Goal: Book appointment/travel/reservation

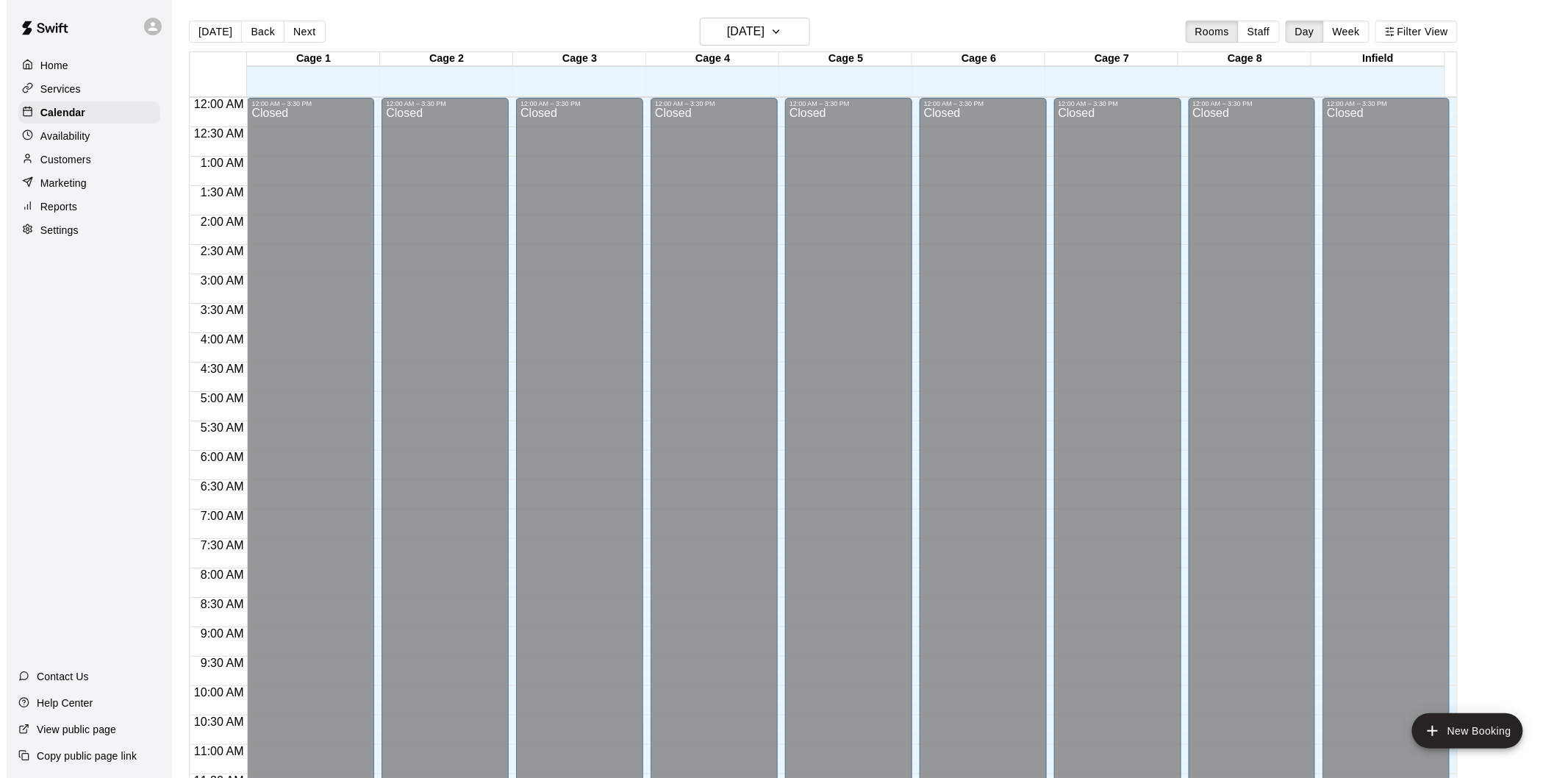
scroll to position [670, 0]
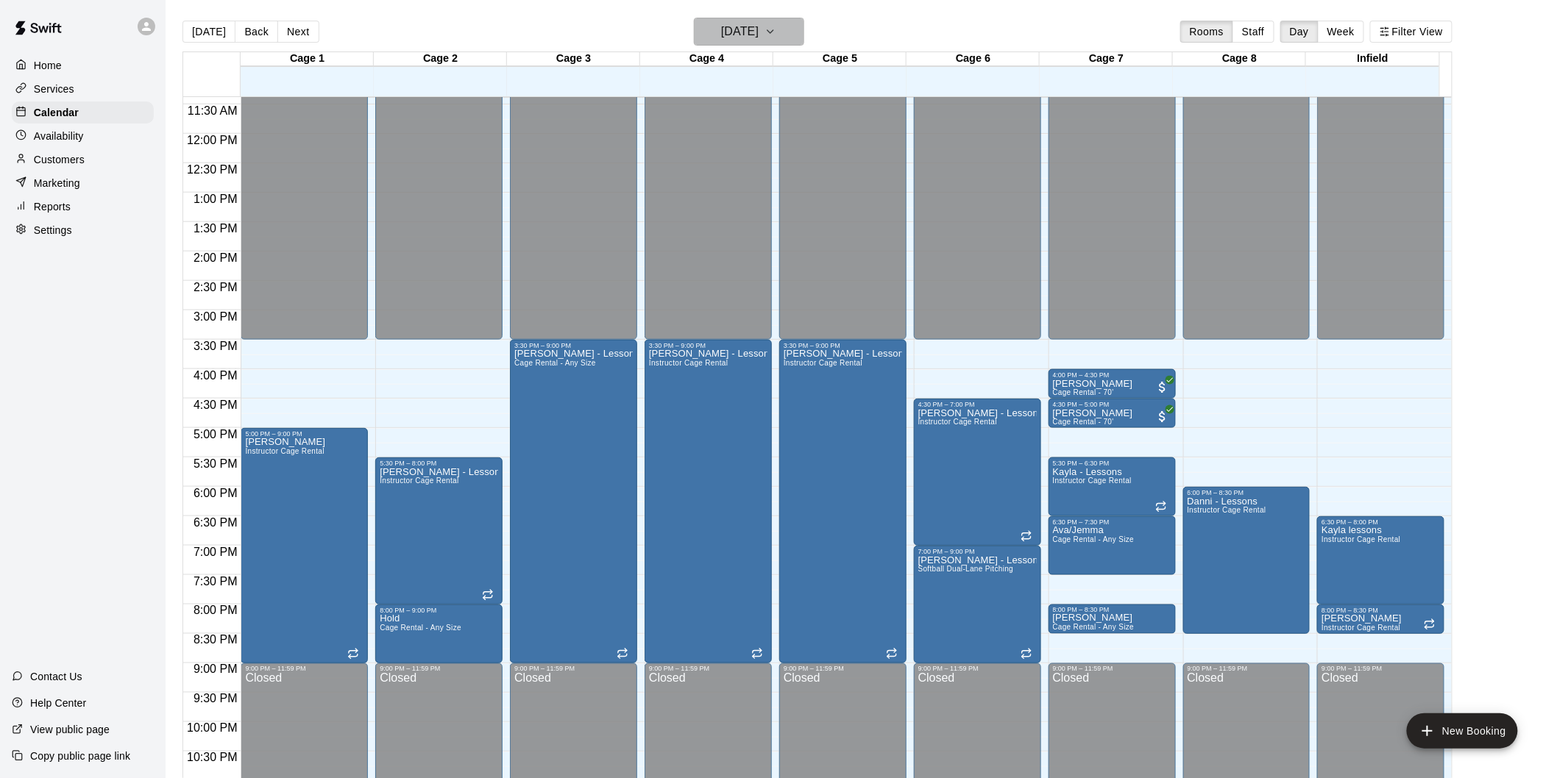
click at [758, 33] on h6 "[DATE]" at bounding box center [740, 31] width 38 height 21
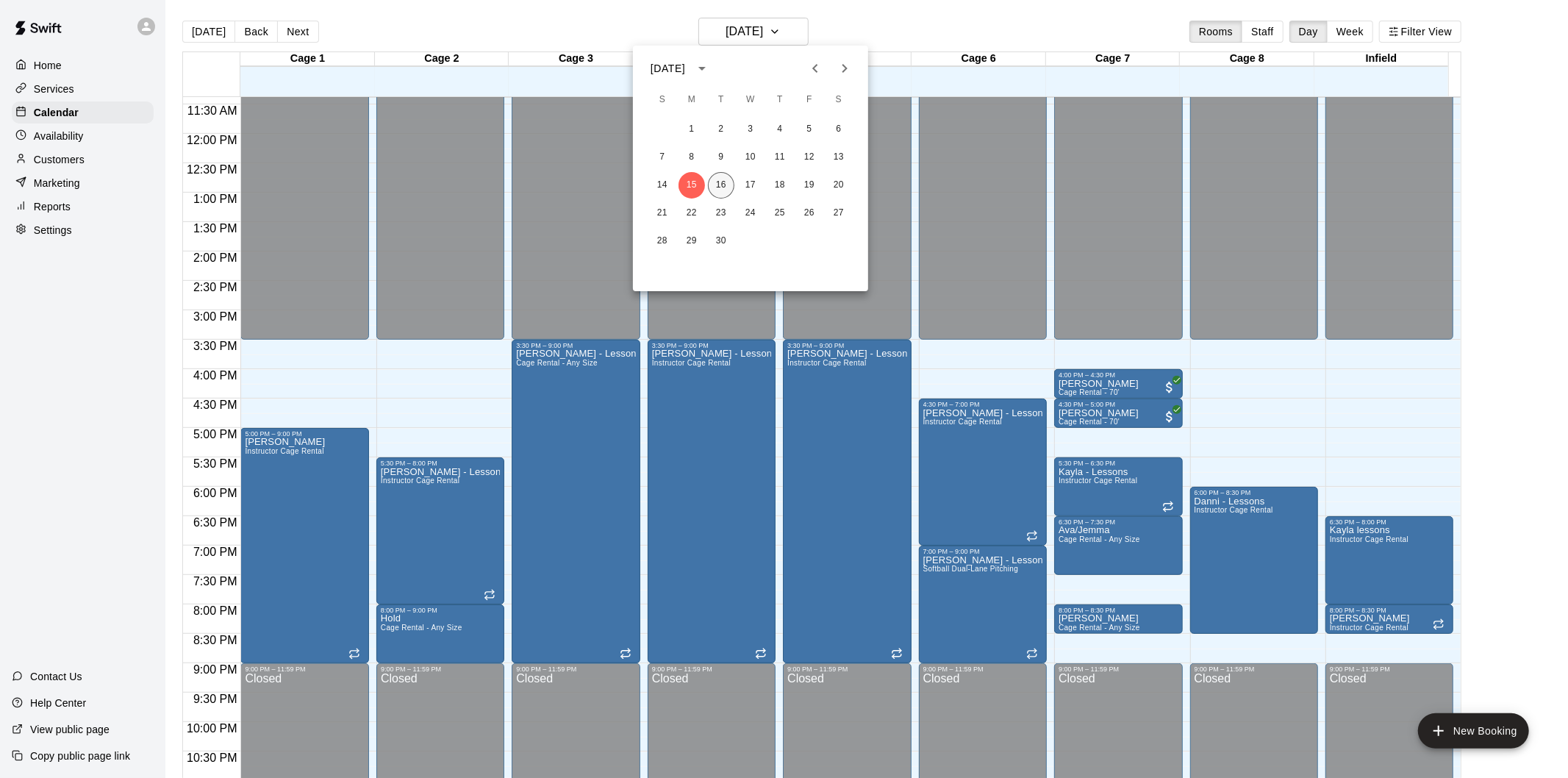
click at [725, 182] on button "16" at bounding box center [721, 185] width 26 height 26
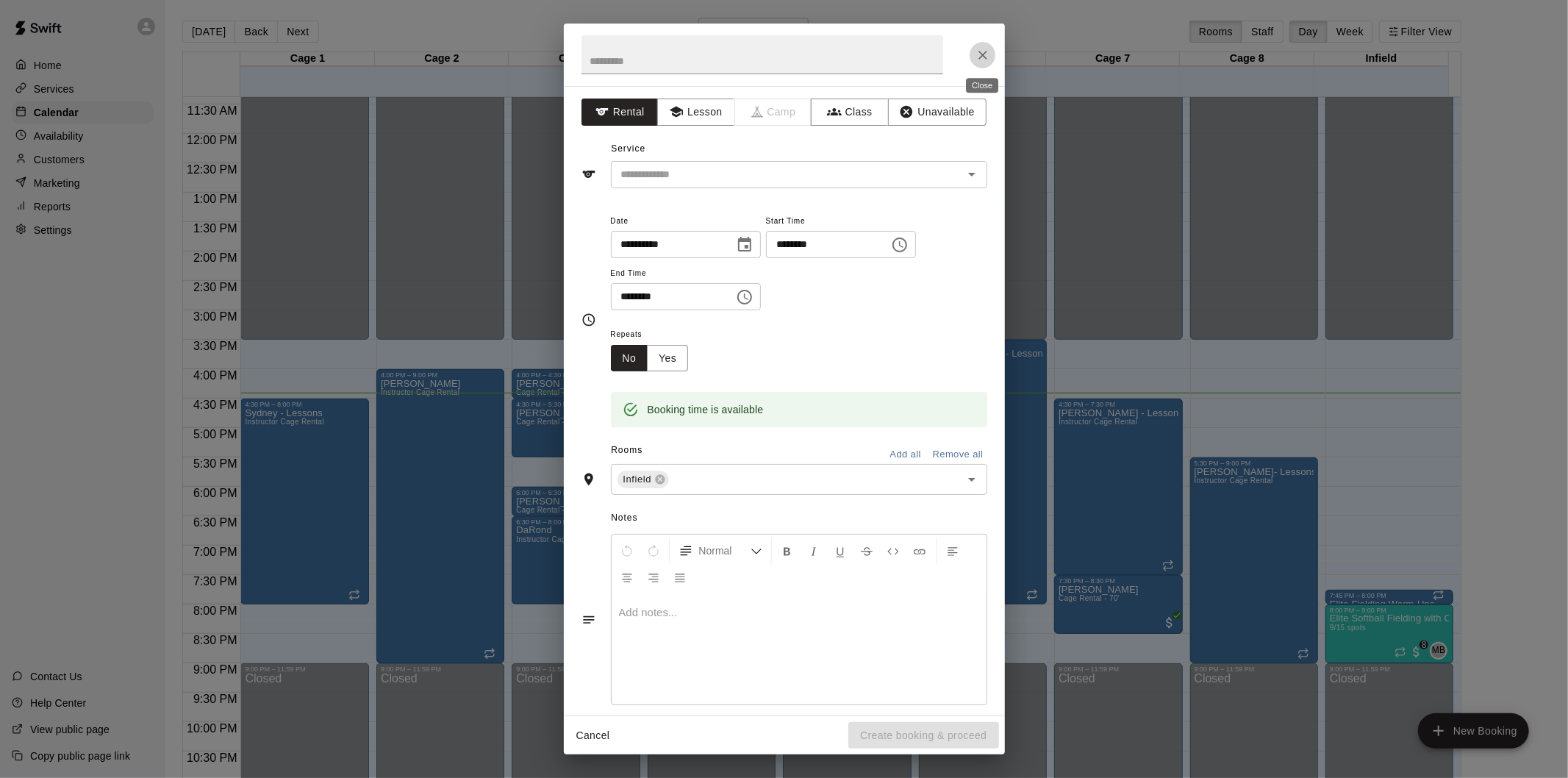
click at [977, 60] on icon "Close" at bounding box center [982, 55] width 15 height 15
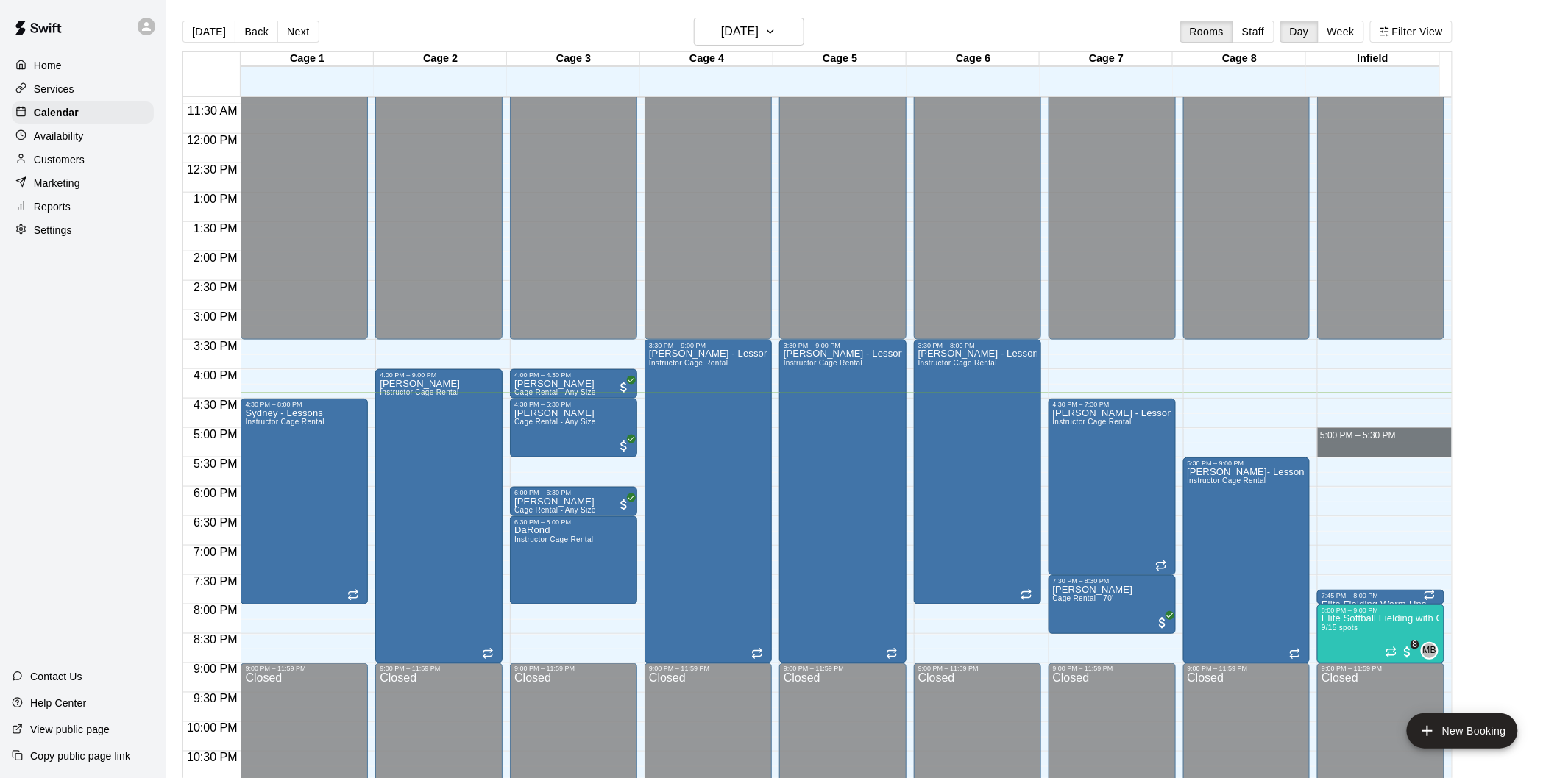
drag, startPoint x: 1366, startPoint y: 434, endPoint x: 1370, endPoint y: 455, distance: 21.1
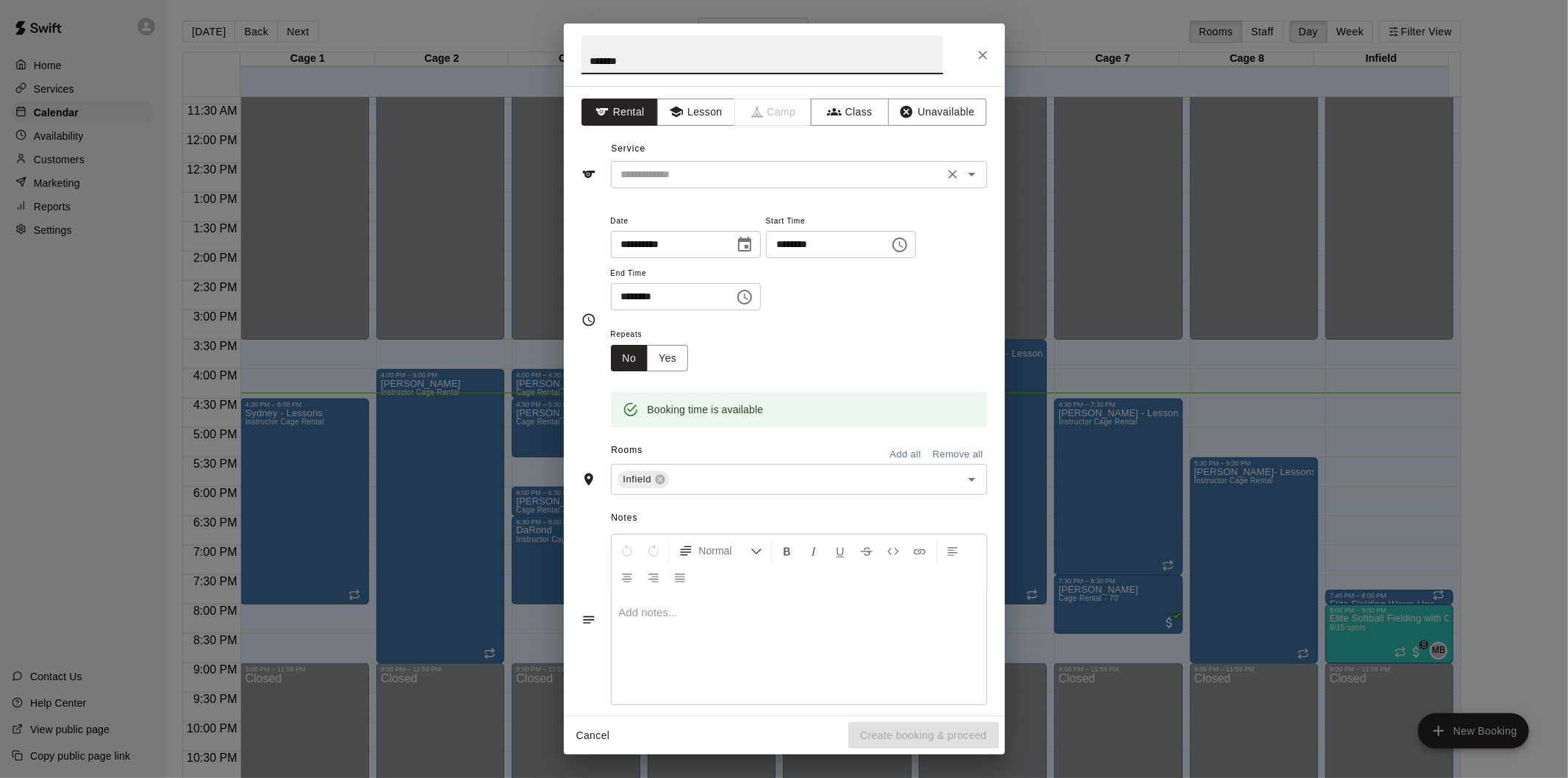
type input "*******"
click at [785, 166] on input "text" at bounding box center [778, 175] width 324 height 18
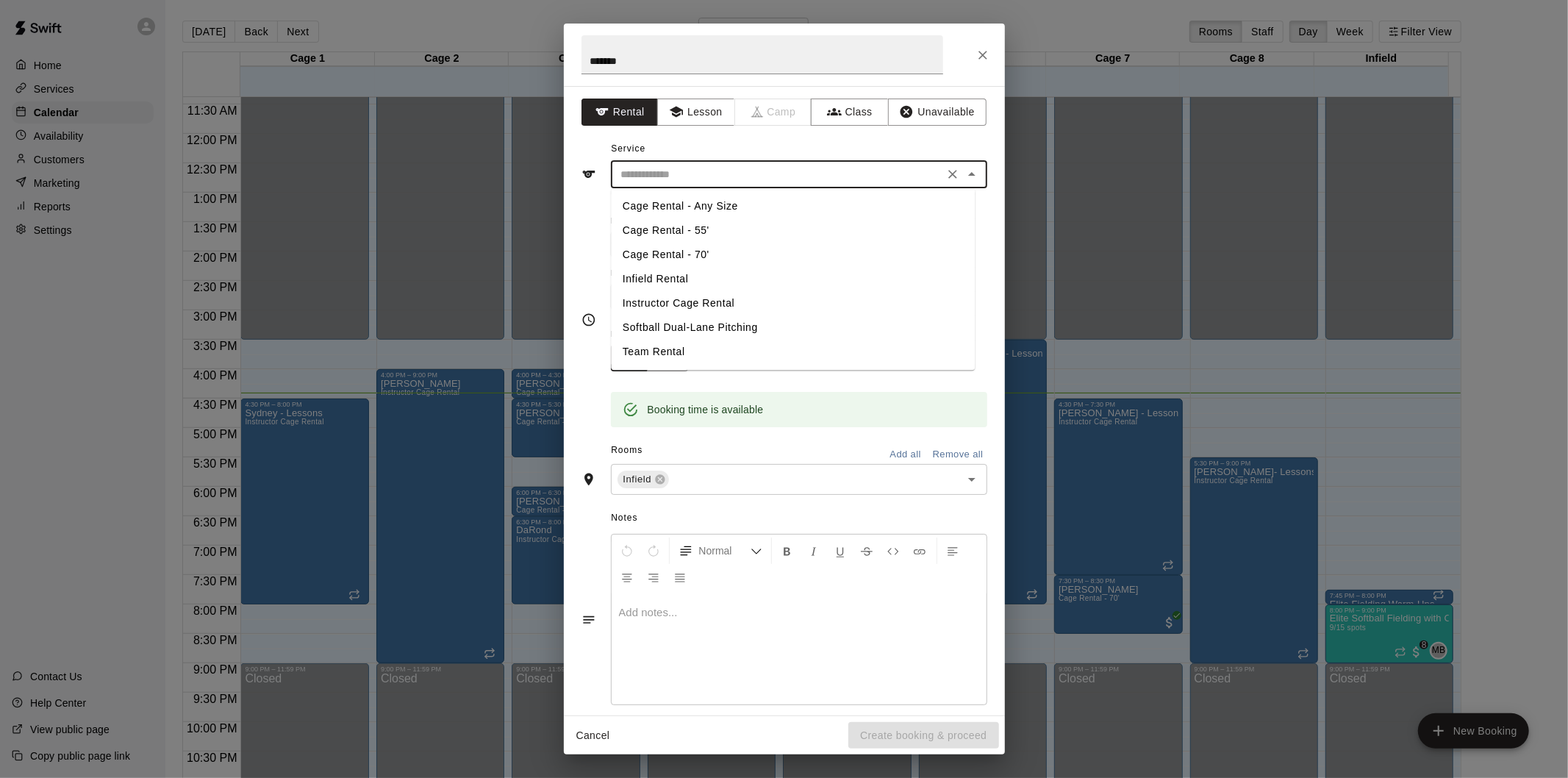
click at [675, 280] on li "Infield Rental" at bounding box center [792, 279] width 364 height 24
type input "**********"
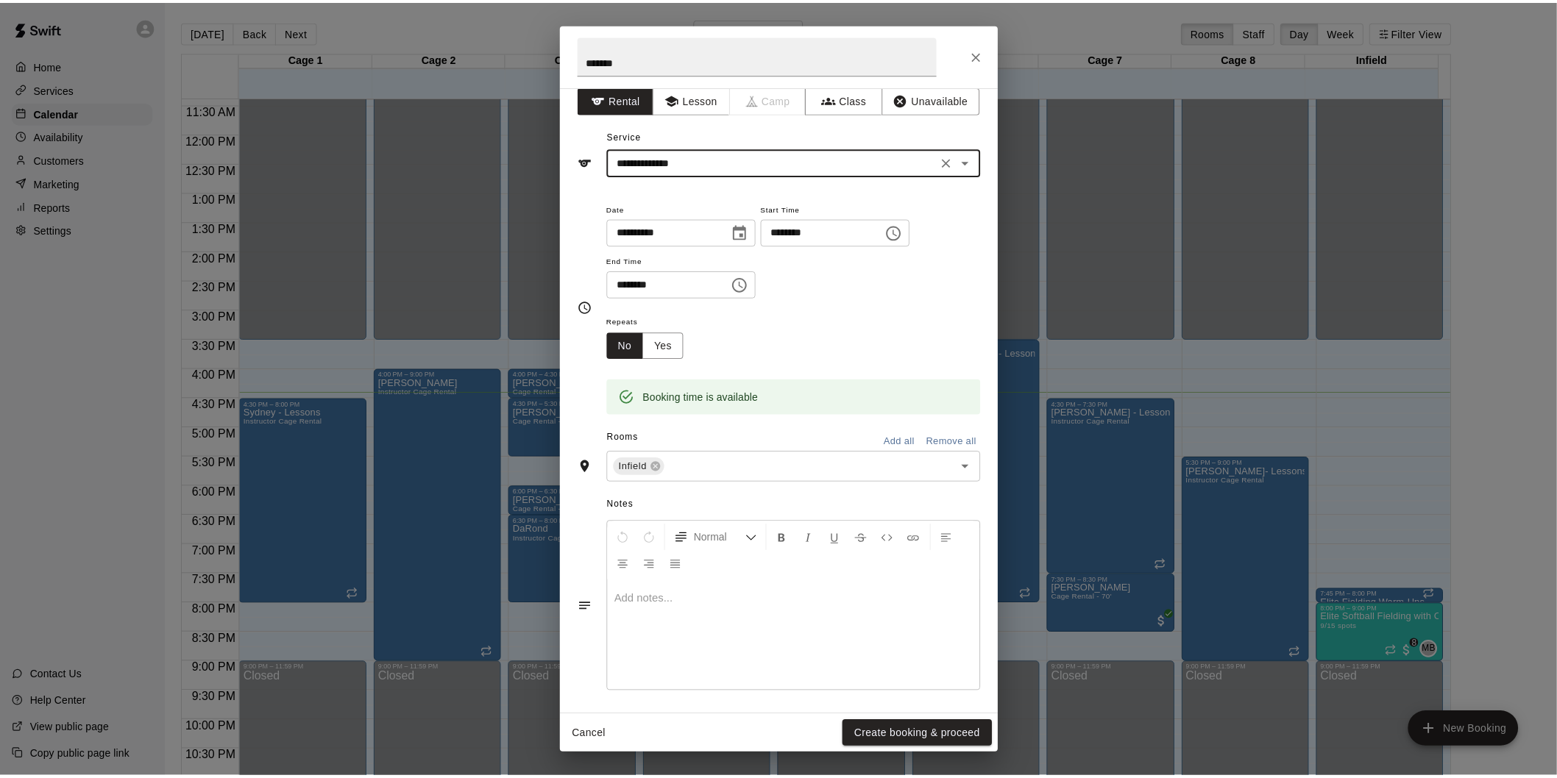
scroll to position [17, 0]
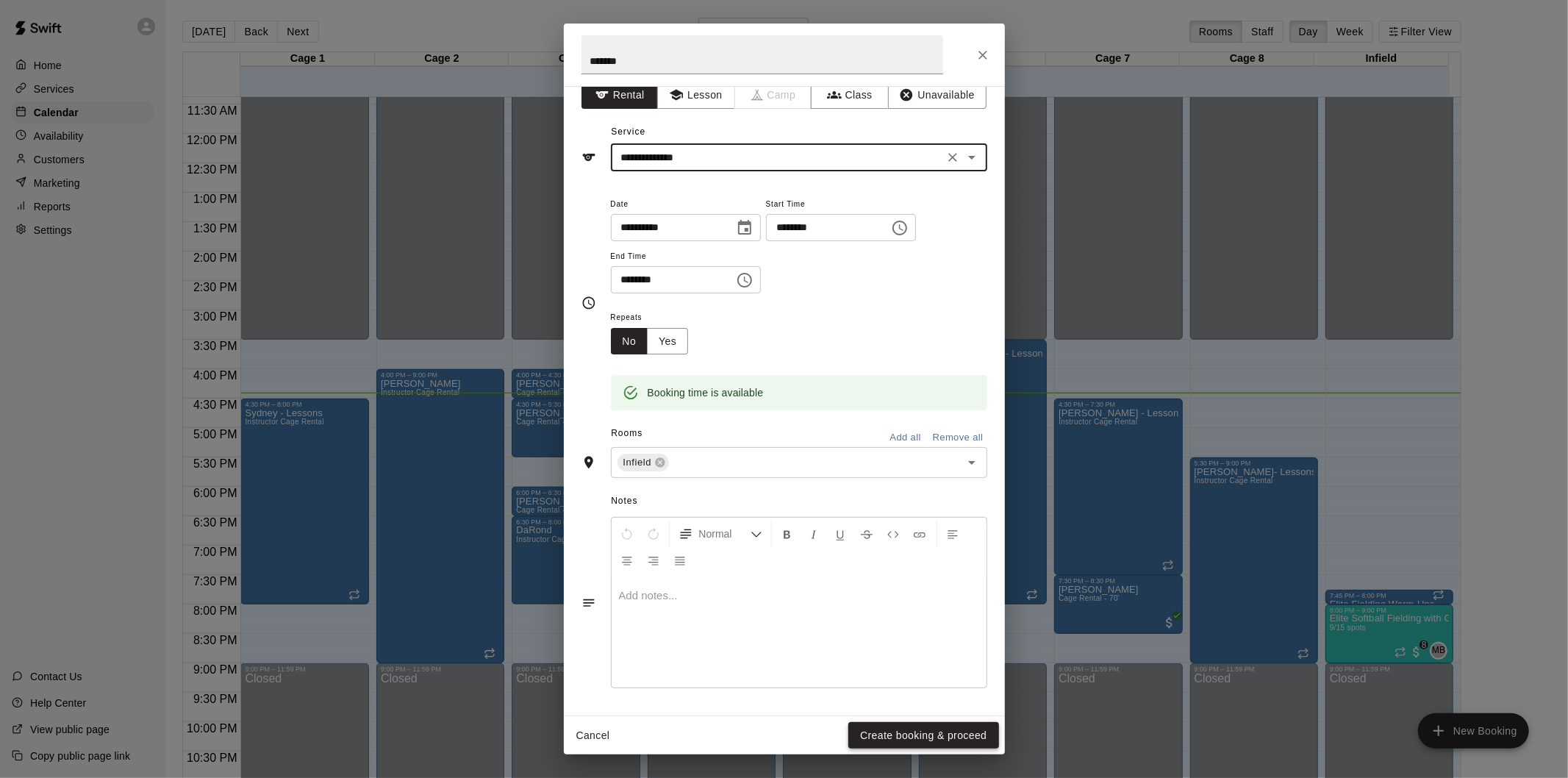
click at [935, 738] on button "Create booking & proceed" at bounding box center [923, 735] width 150 height 27
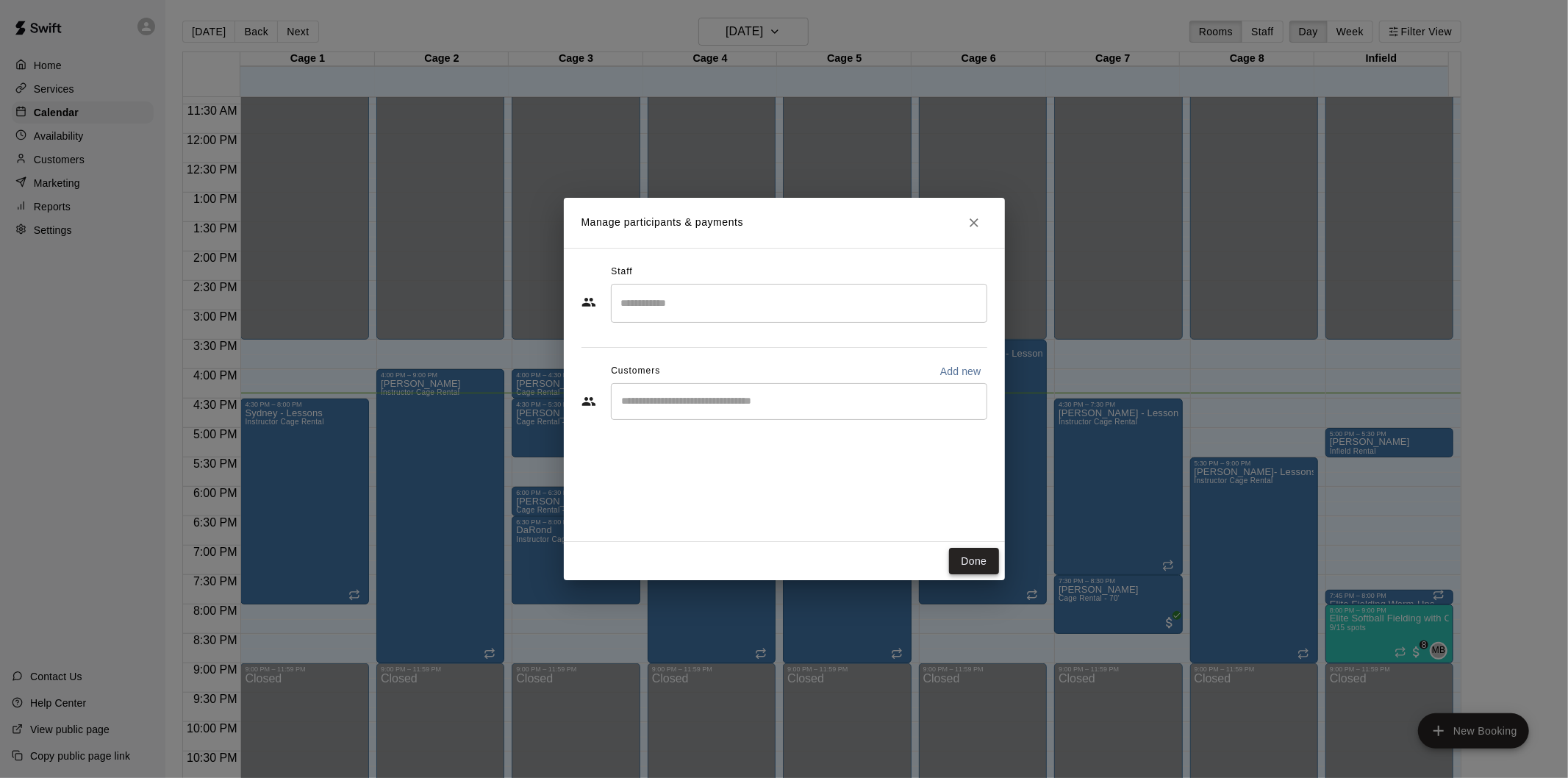
click at [964, 558] on button "Done" at bounding box center [973, 561] width 49 height 27
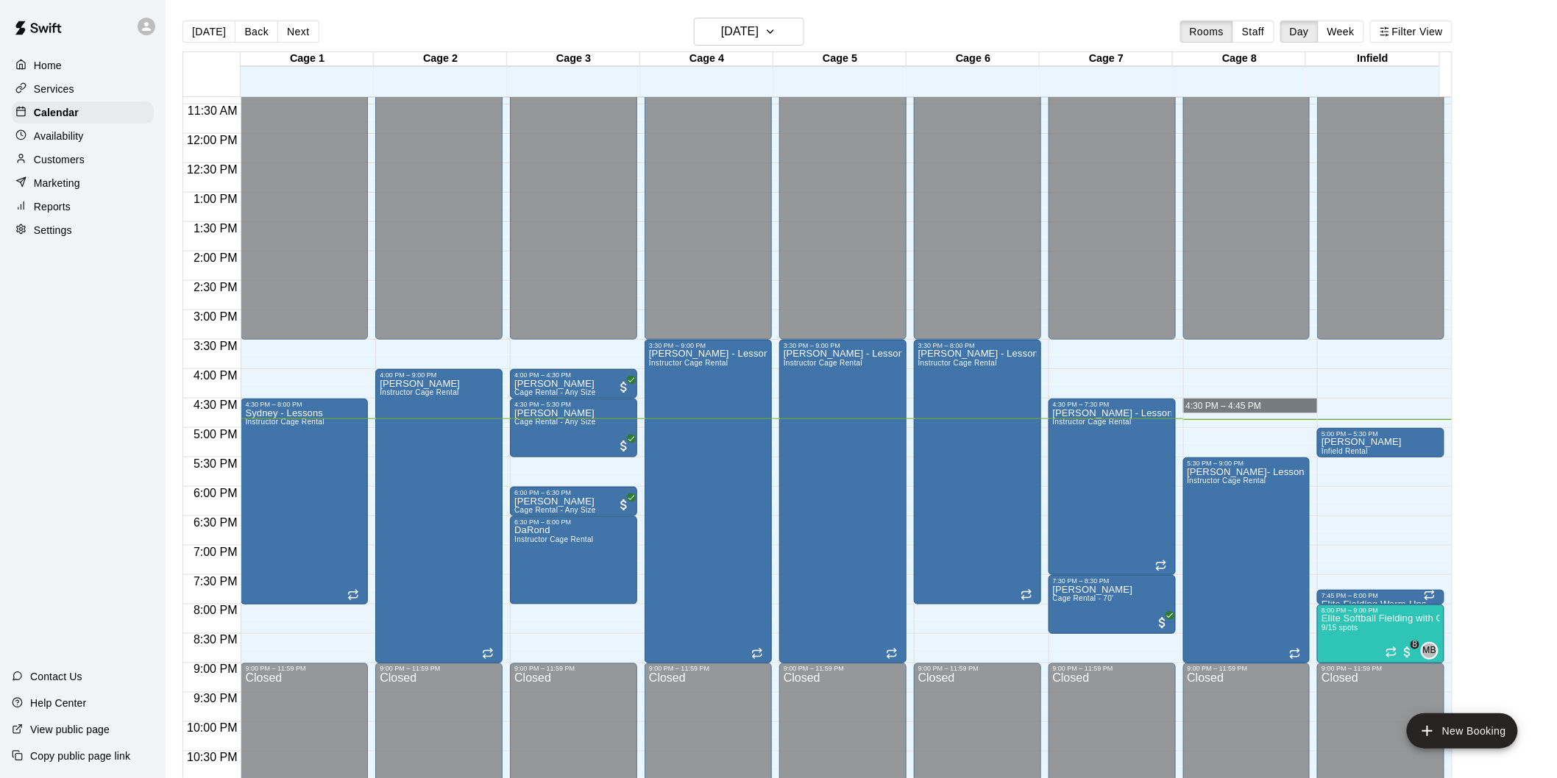
drag, startPoint x: 1199, startPoint y: 399, endPoint x: 1205, endPoint y: 405, distance: 7.8
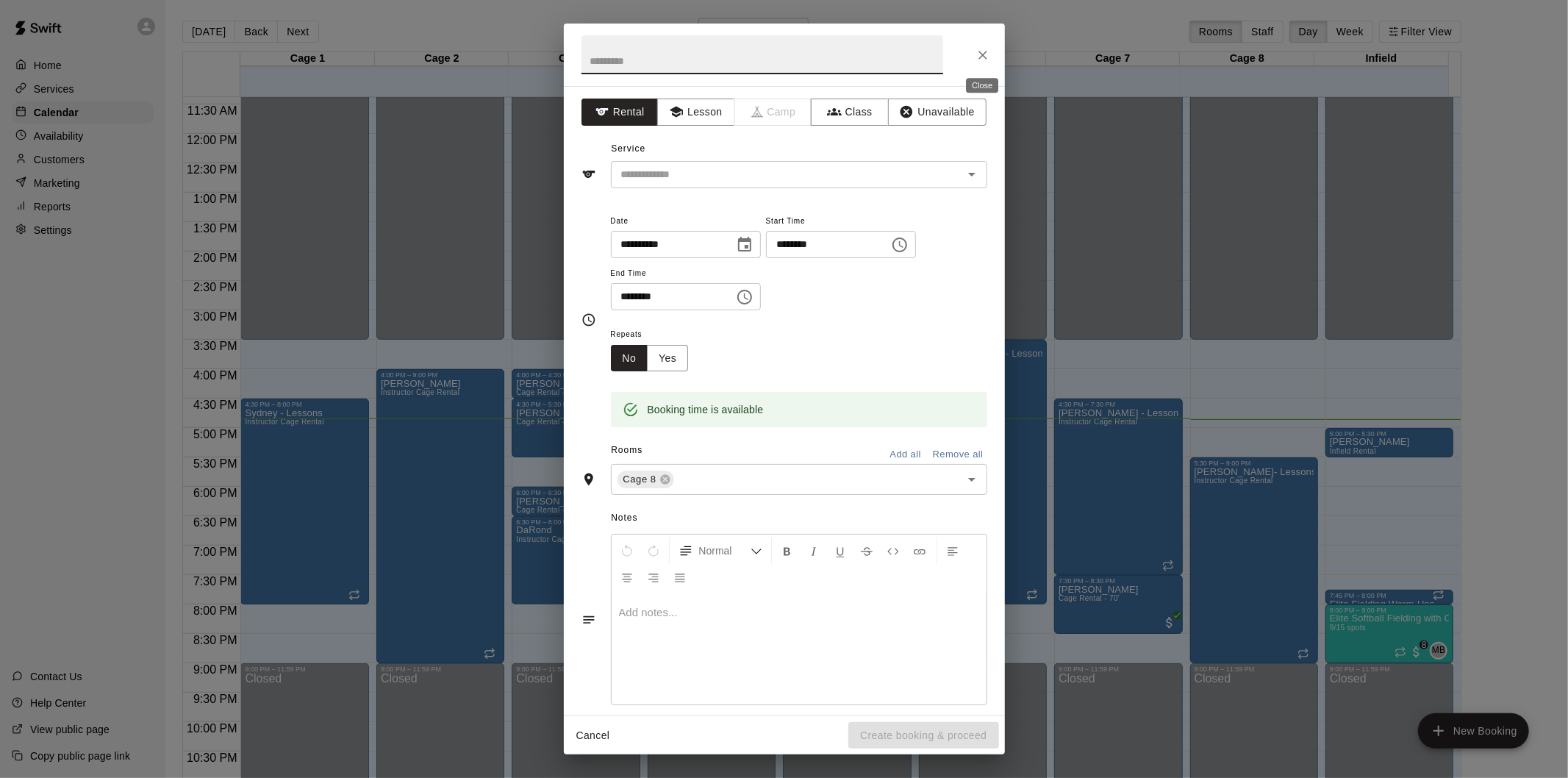
click at [982, 52] on icon "Close" at bounding box center [982, 55] width 15 height 15
click at [980, 52] on icon "Close" at bounding box center [982, 55] width 9 height 9
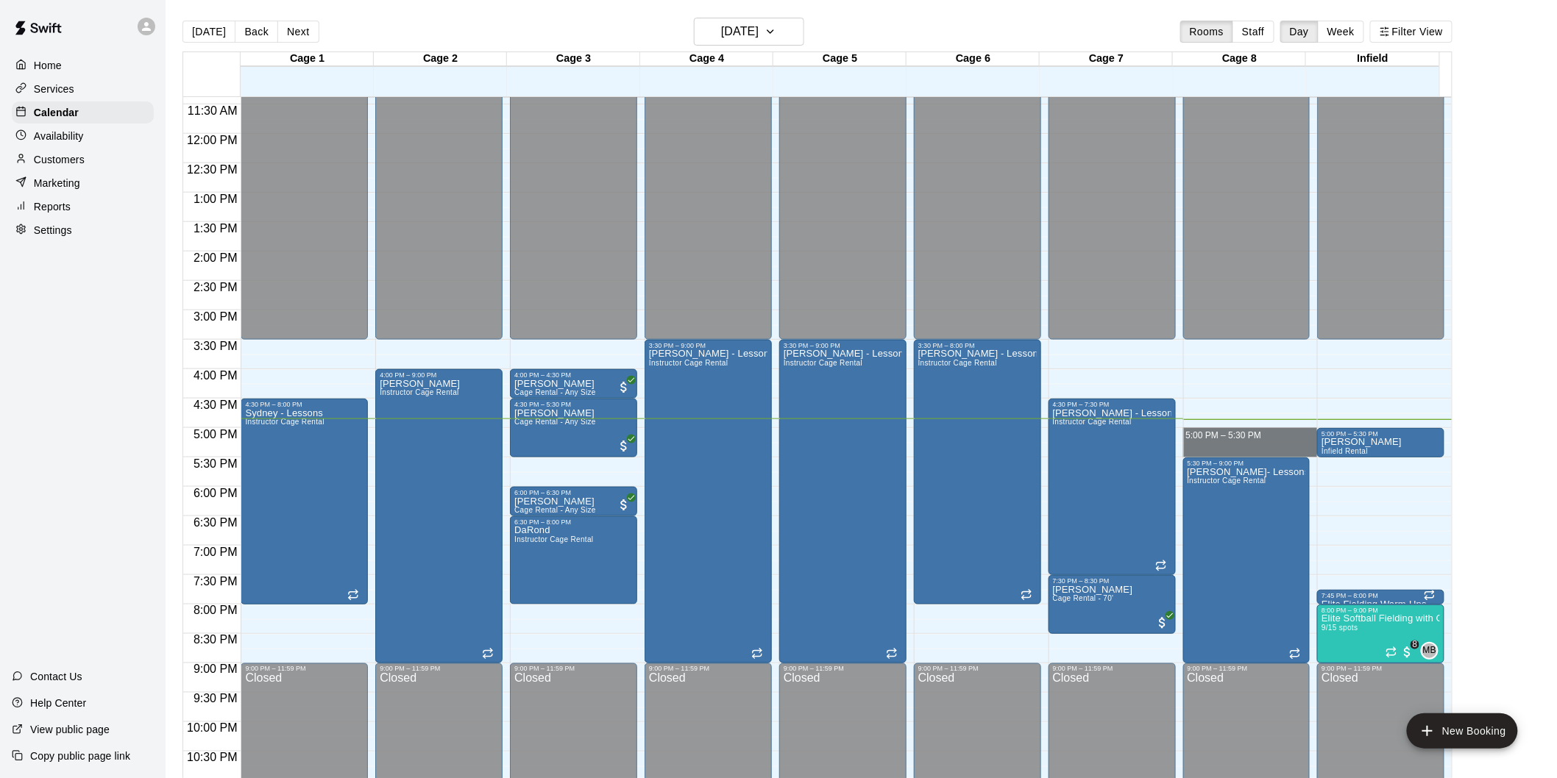
drag, startPoint x: 1212, startPoint y: 419, endPoint x: 1223, endPoint y: 447, distance: 29.7
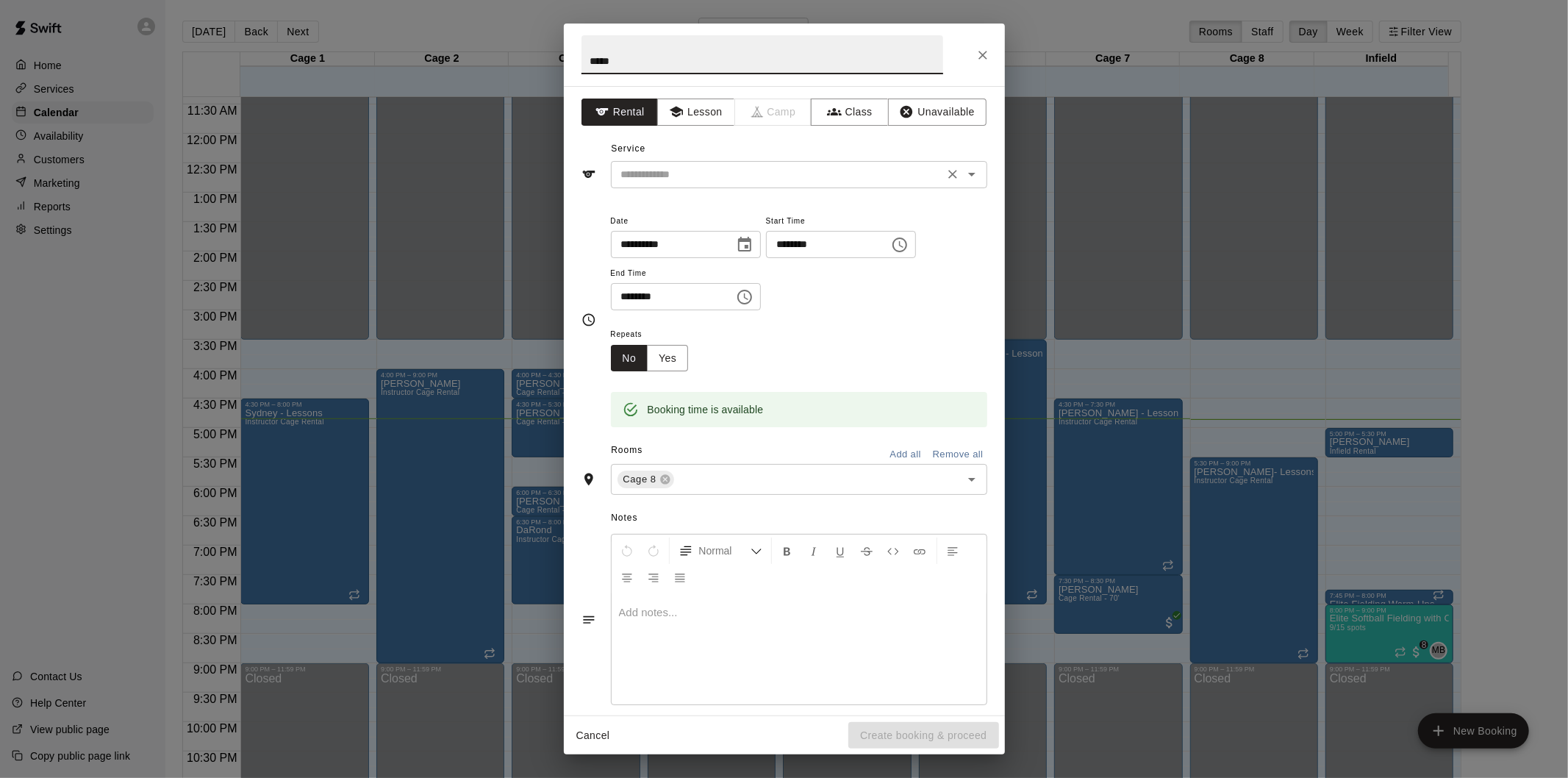
type input "*****"
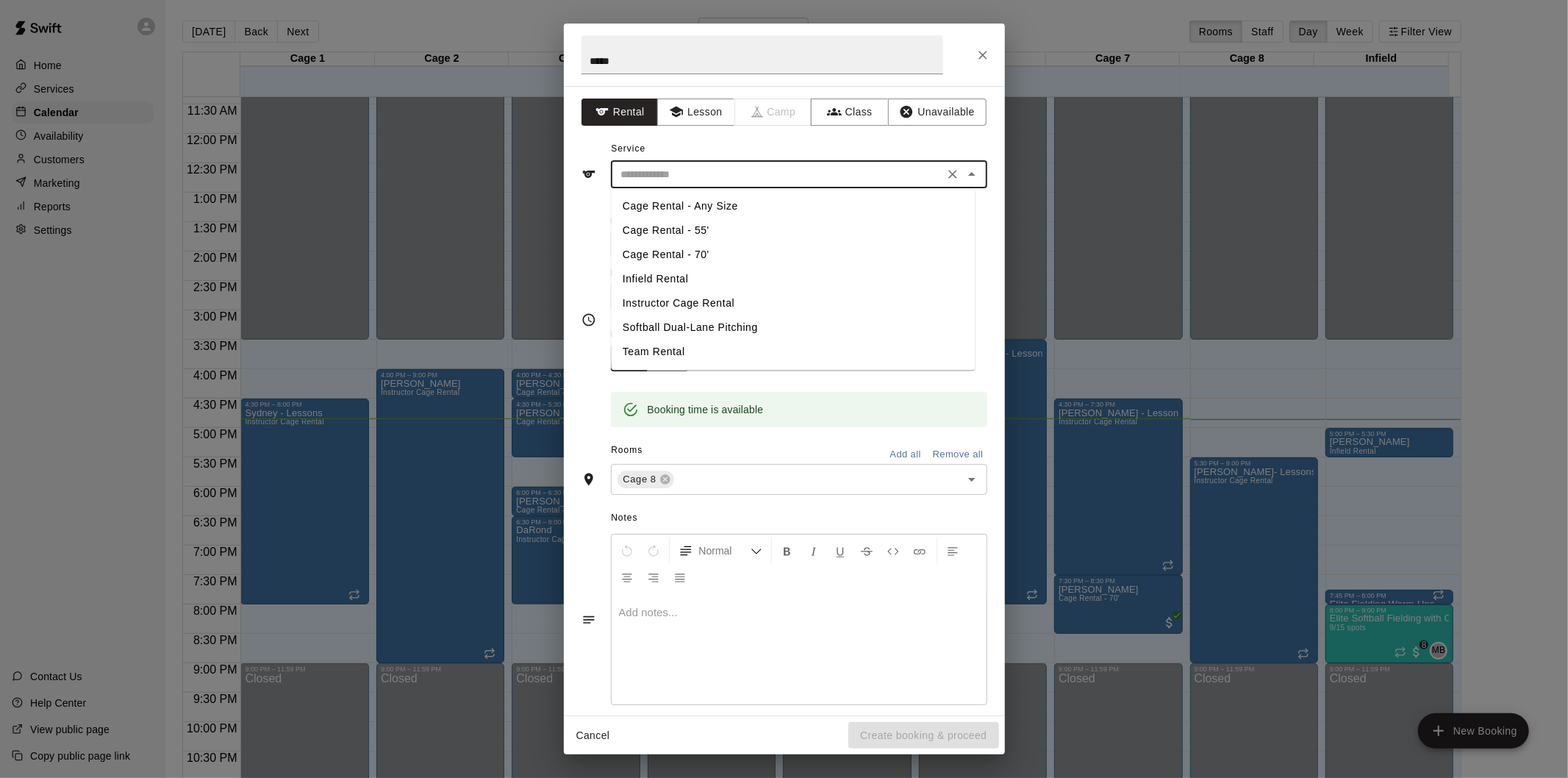
drag, startPoint x: 824, startPoint y: 177, endPoint x: 818, endPoint y: 202, distance: 25.7
click at [824, 175] on input "text" at bounding box center [778, 175] width 324 height 18
click at [703, 227] on li "Cage Rental - 55'" at bounding box center [792, 230] width 364 height 24
type input "**********"
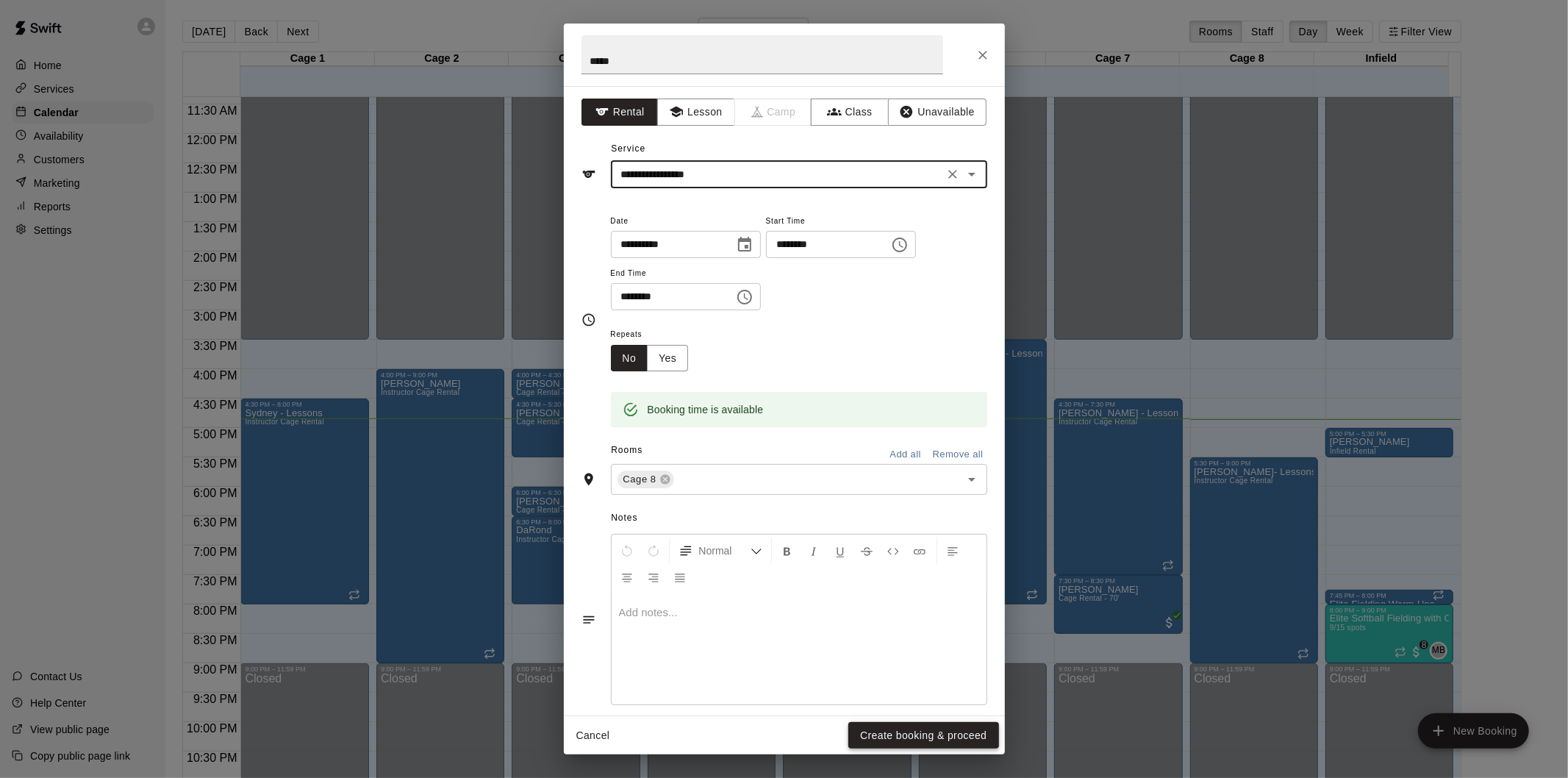
click at [939, 731] on button "Create booking & proceed" at bounding box center [923, 735] width 150 height 27
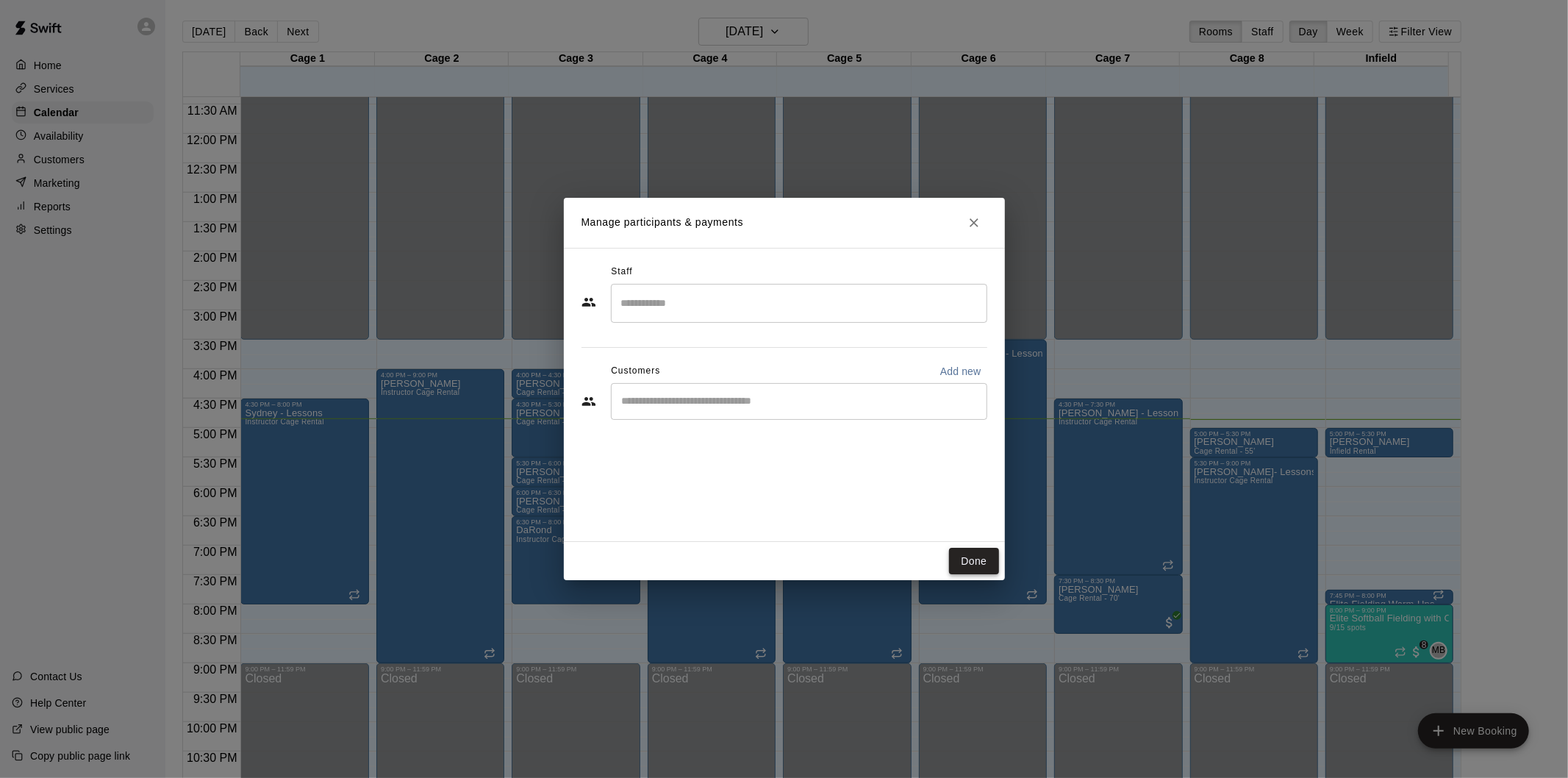
click at [982, 563] on button "Done" at bounding box center [973, 561] width 49 height 27
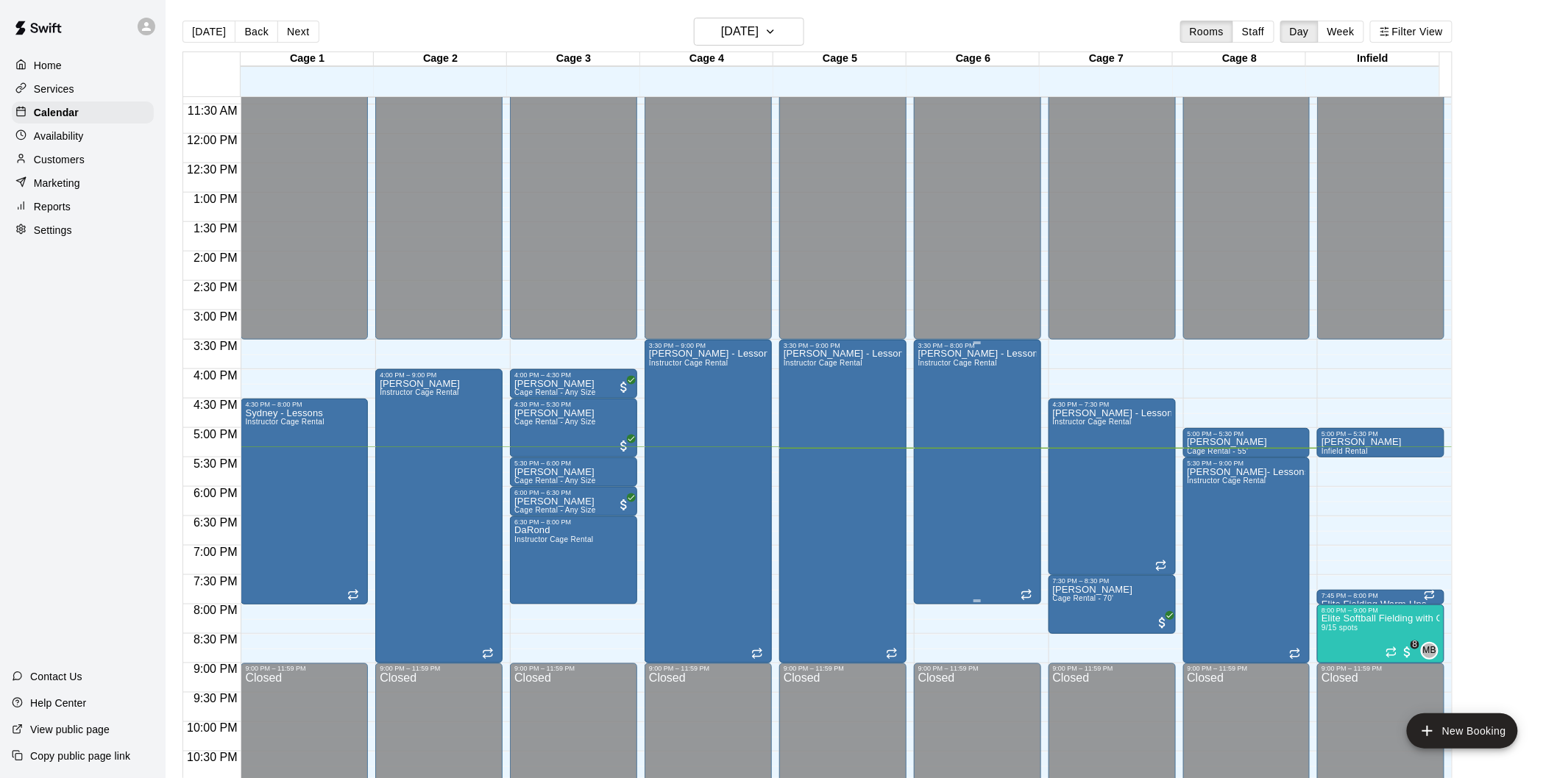
scroll to position [714, 0]
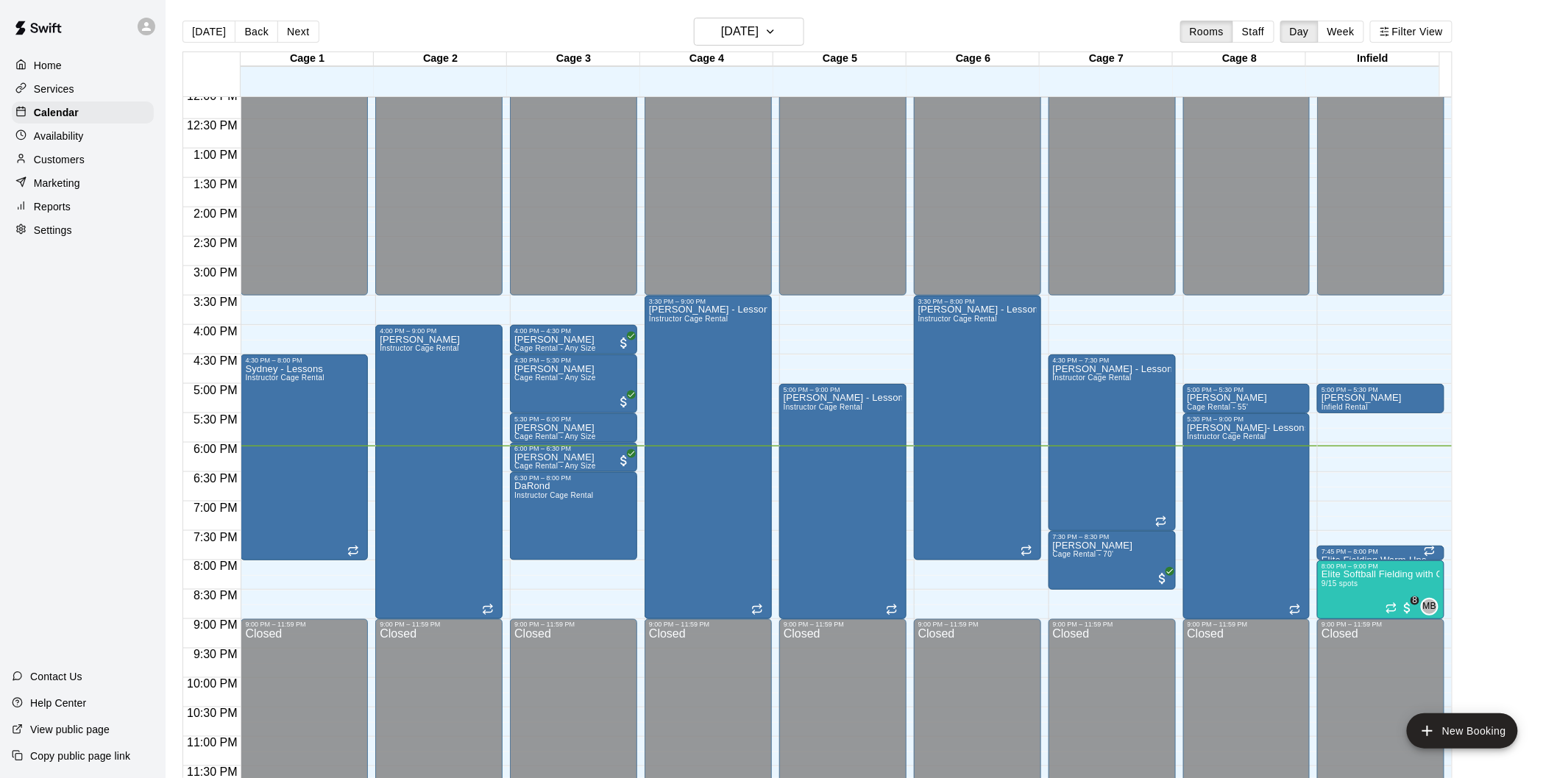
click at [302, 28] on button "Next" at bounding box center [297, 32] width 41 height 22
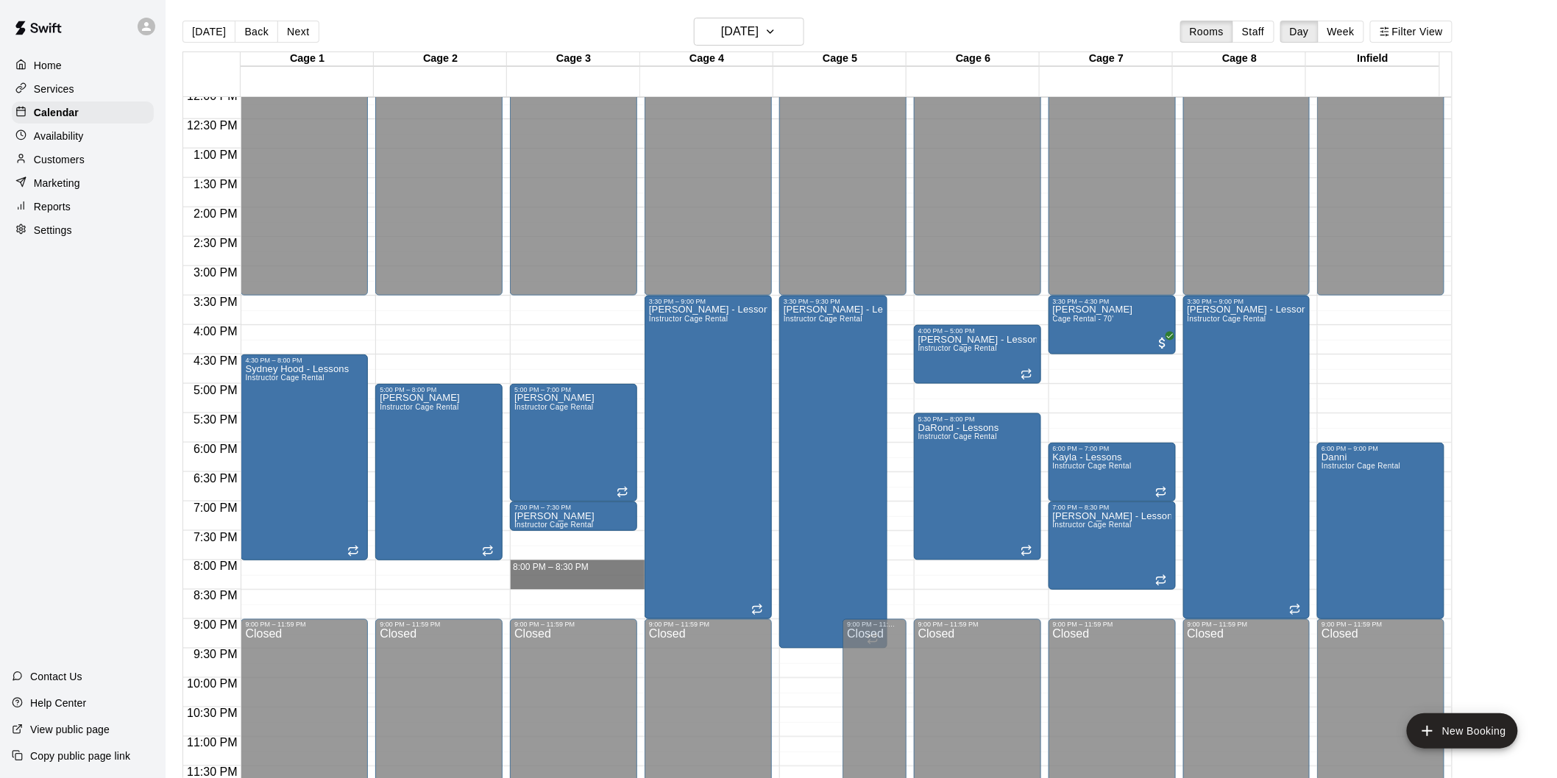
drag, startPoint x: 575, startPoint y: 565, endPoint x: 569, endPoint y: 583, distance: 19.3
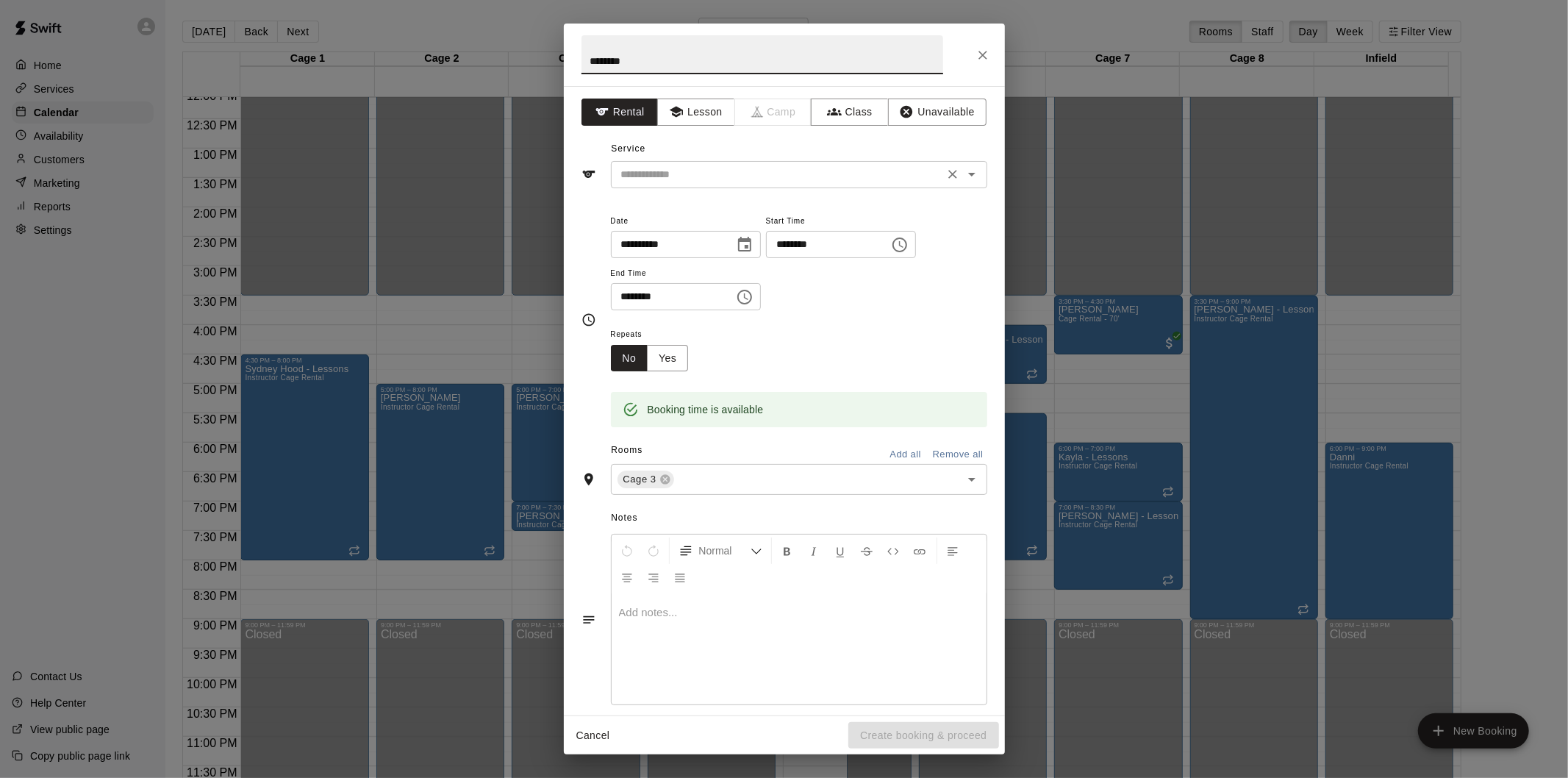
click at [964, 172] on icon "Open" at bounding box center [972, 175] width 18 height 18
type input "********"
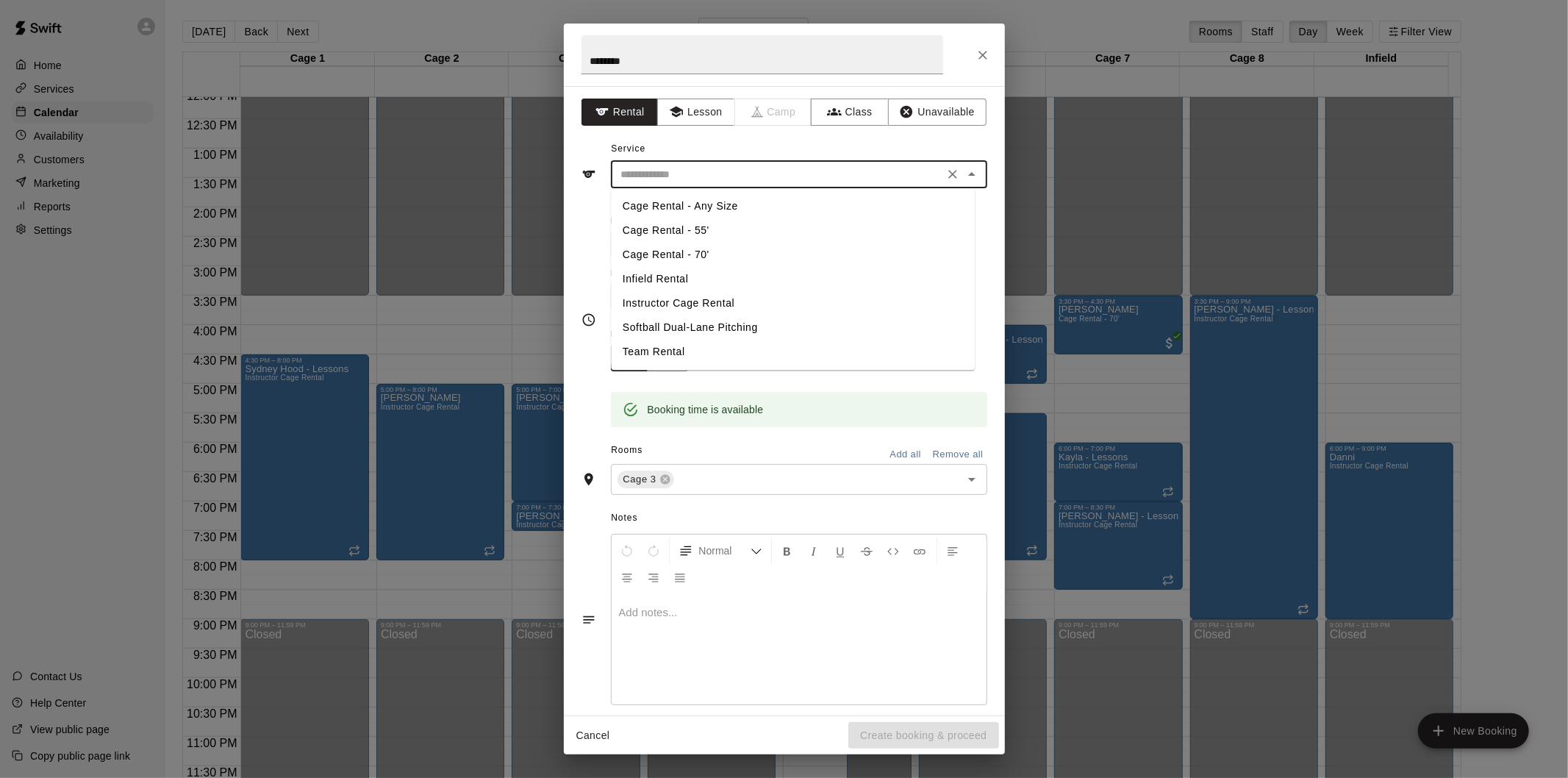
click at [683, 227] on li "Cage Rental - 55'" at bounding box center [792, 230] width 364 height 24
type input "**********"
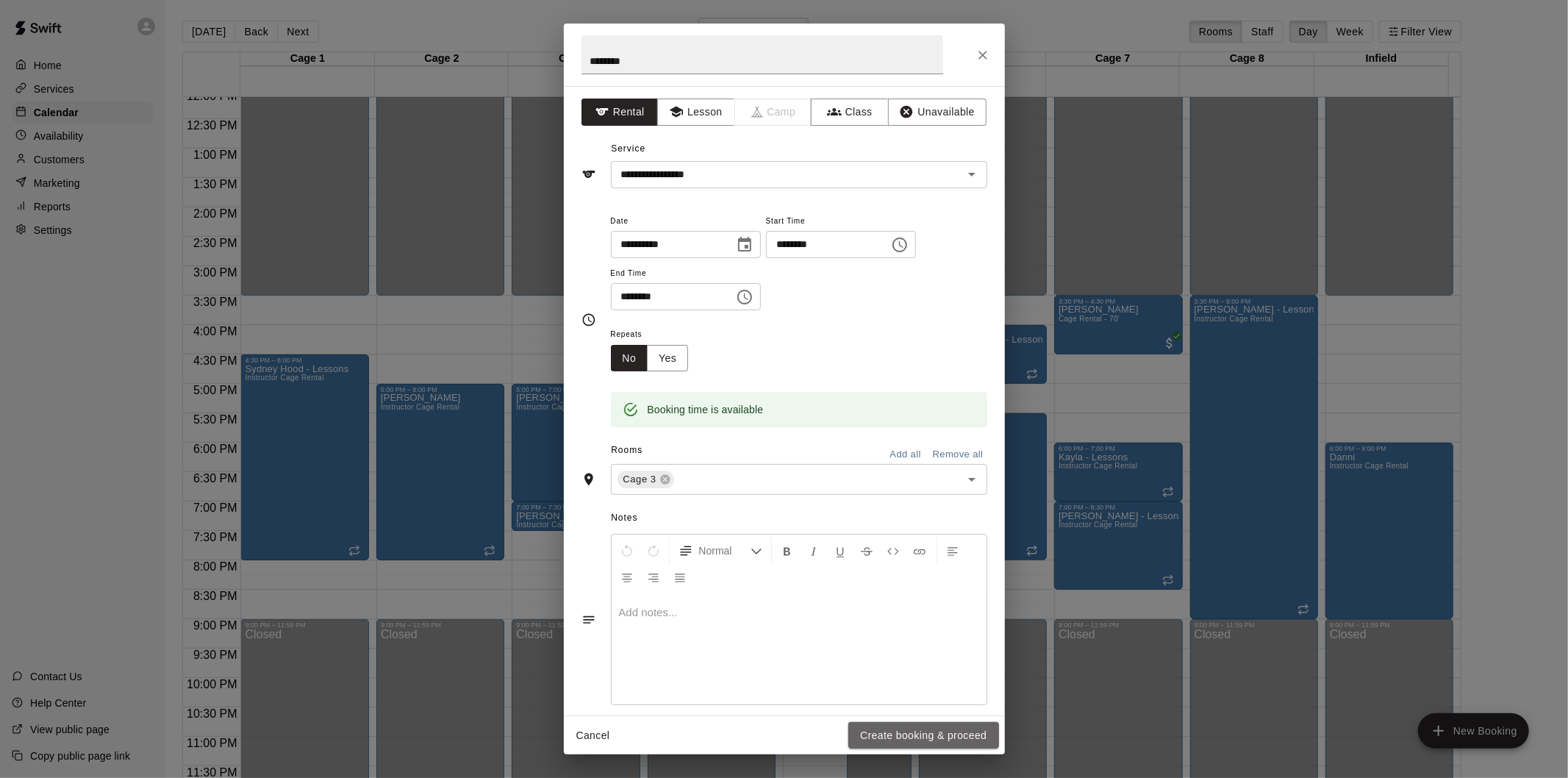
click at [893, 733] on button "Create booking & proceed" at bounding box center [923, 735] width 150 height 27
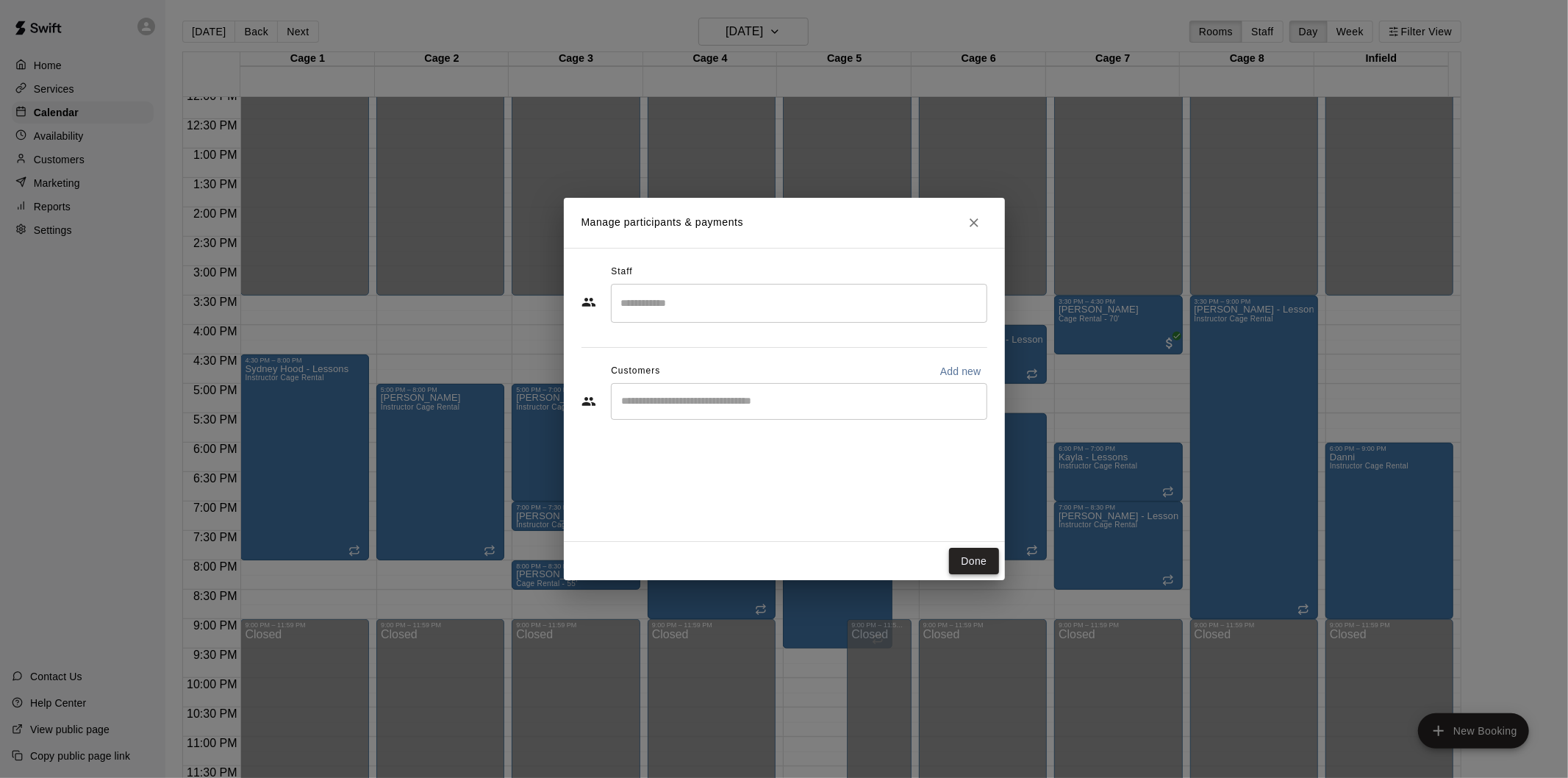
click at [974, 558] on button "Done" at bounding box center [973, 561] width 49 height 27
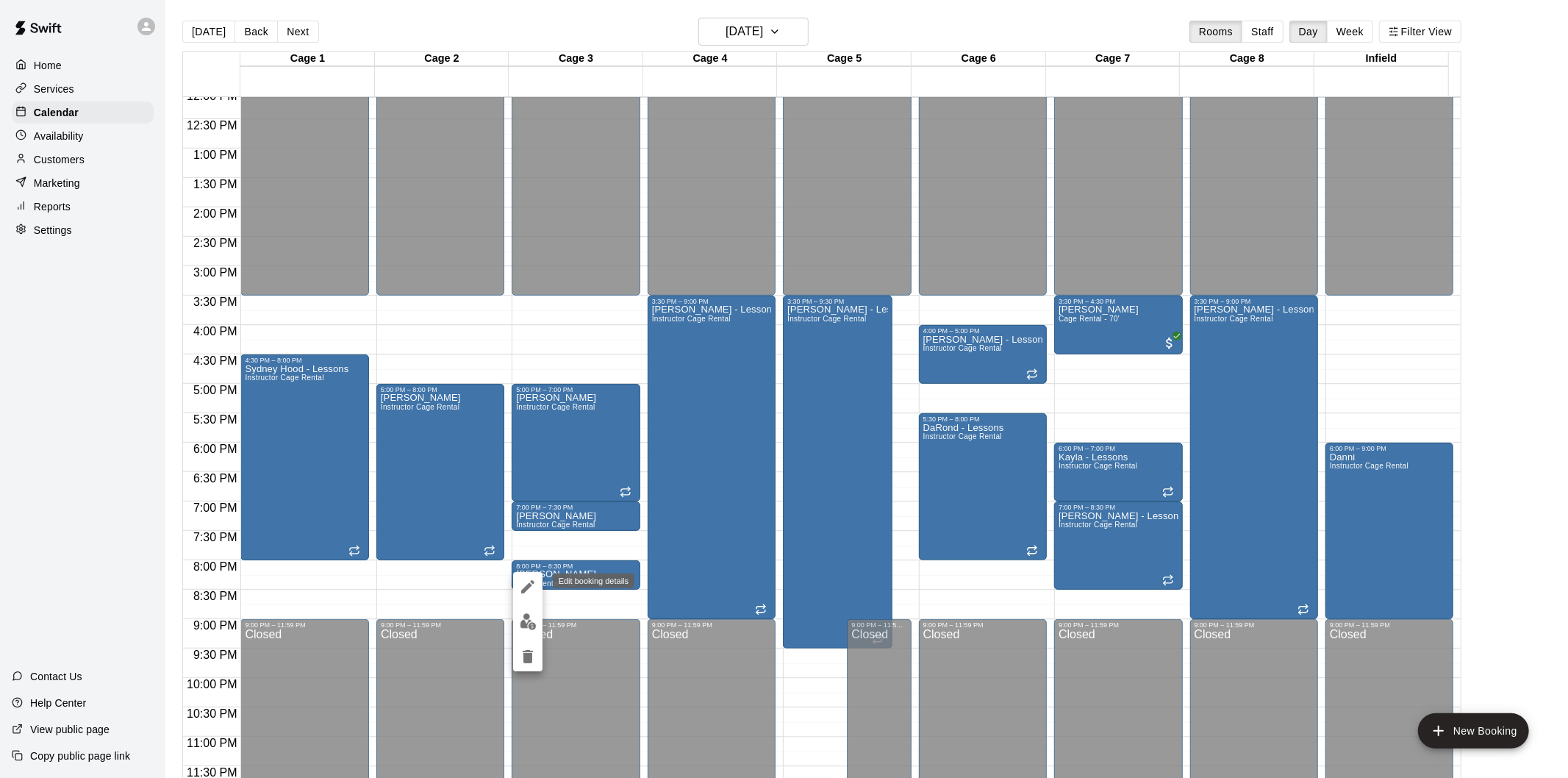
click at [530, 589] on icon "edit" at bounding box center [528, 587] width 18 height 18
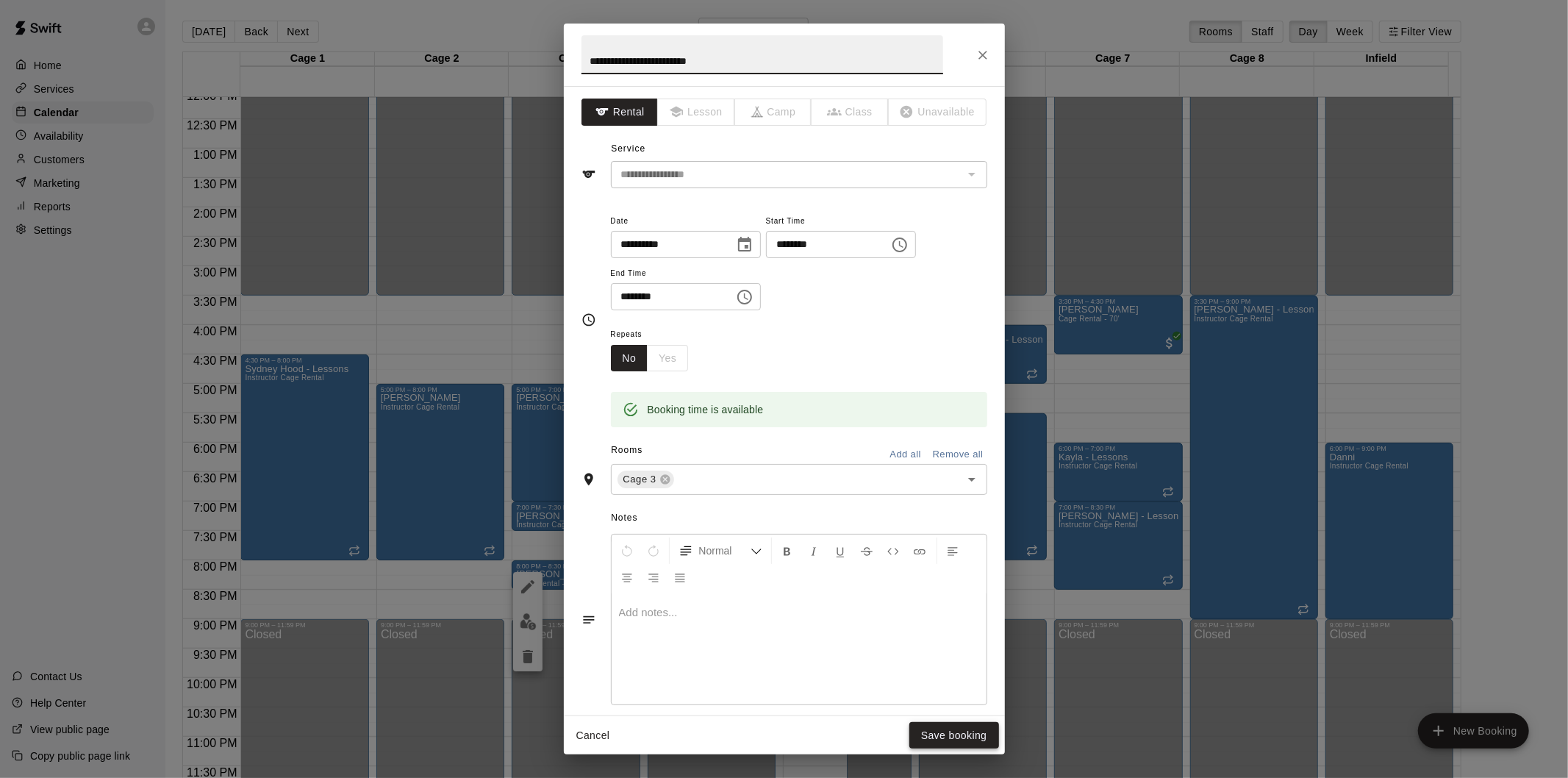
type input "**********"
click at [938, 733] on button "Save booking" at bounding box center [954, 735] width 90 height 27
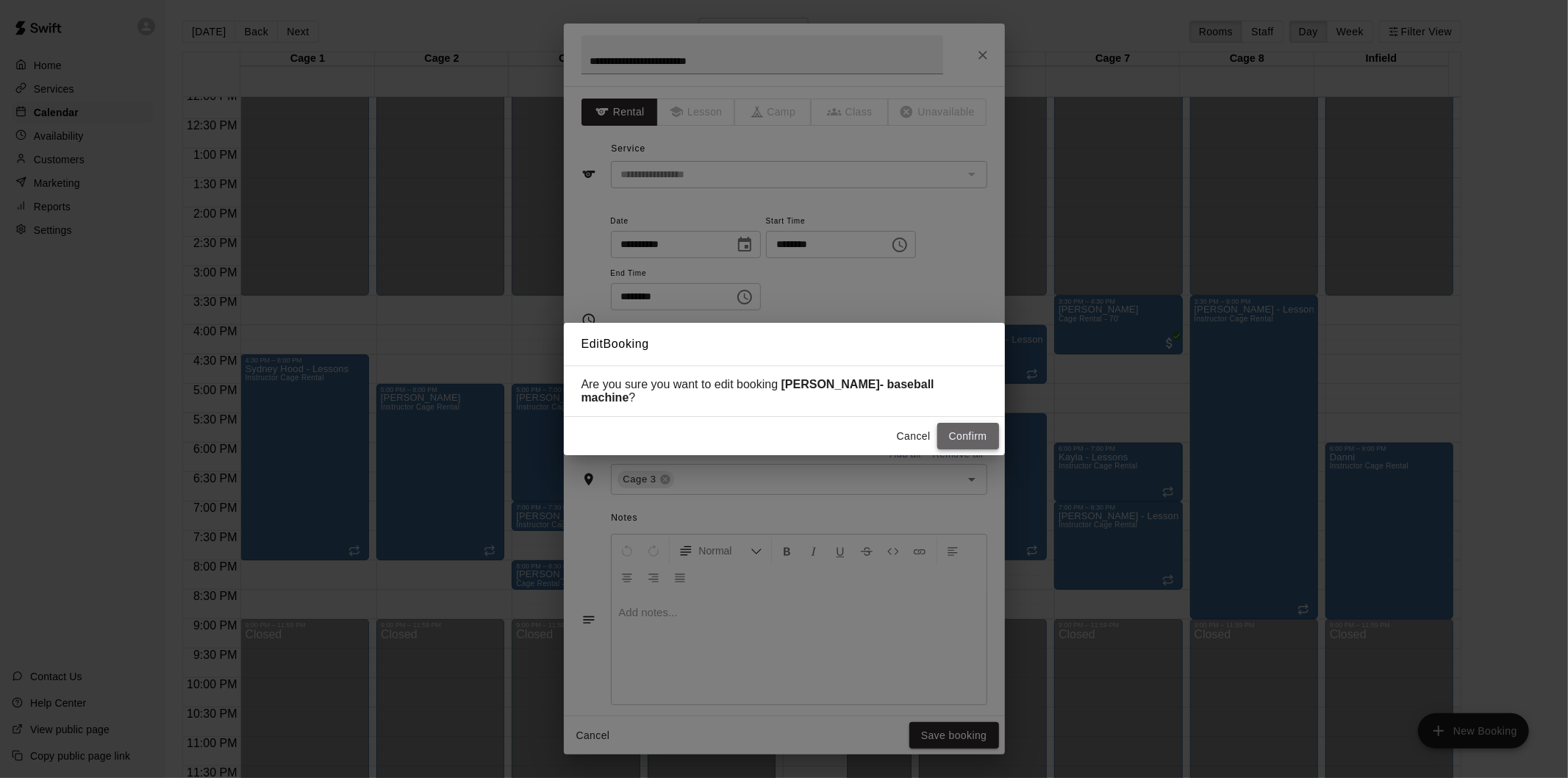
click at [972, 428] on button "Confirm" at bounding box center [968, 436] width 62 height 27
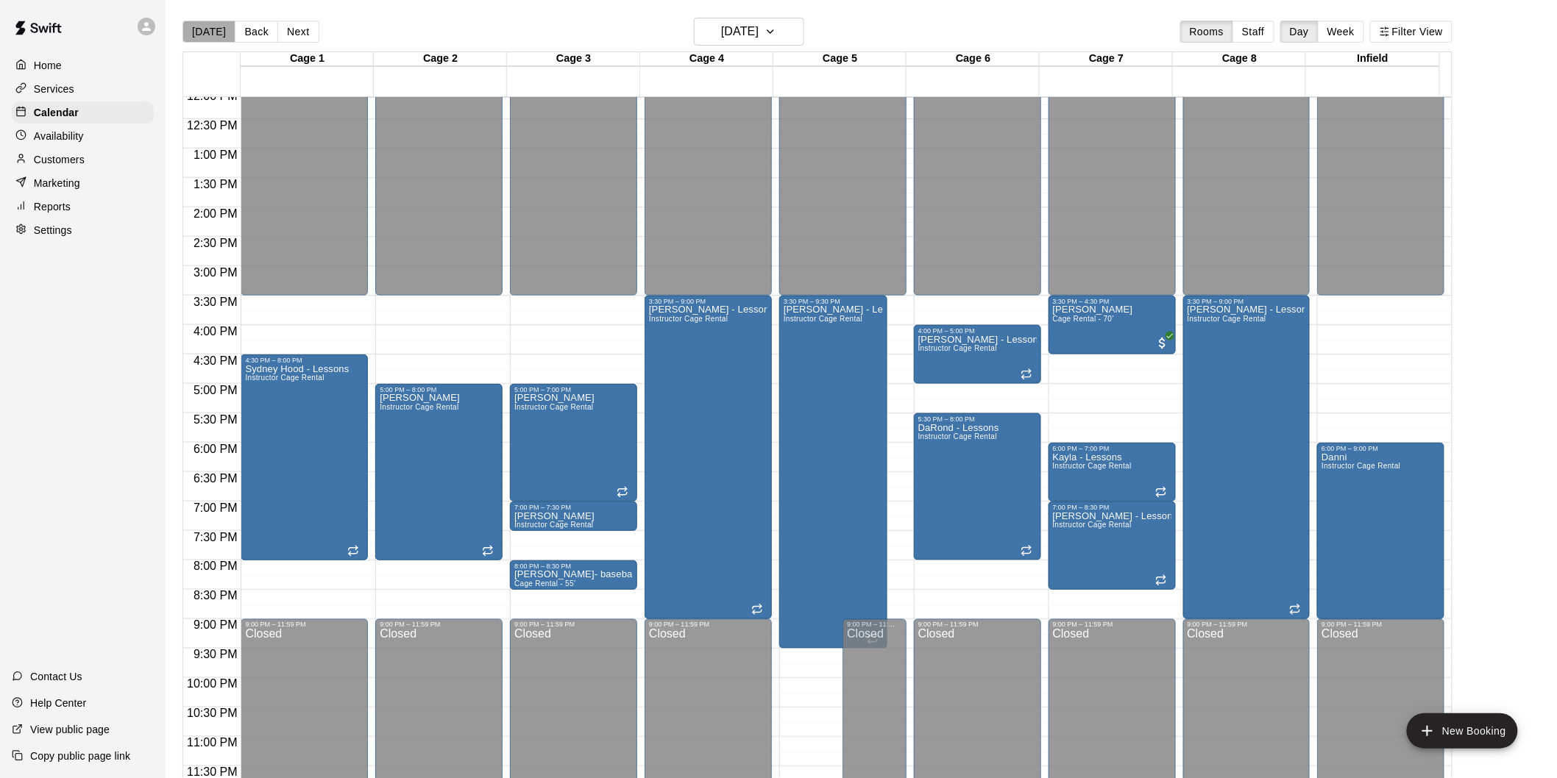
click at [211, 28] on button "[DATE]" at bounding box center [208, 32] width 53 height 22
